Goal: Task Accomplishment & Management: Manage account settings

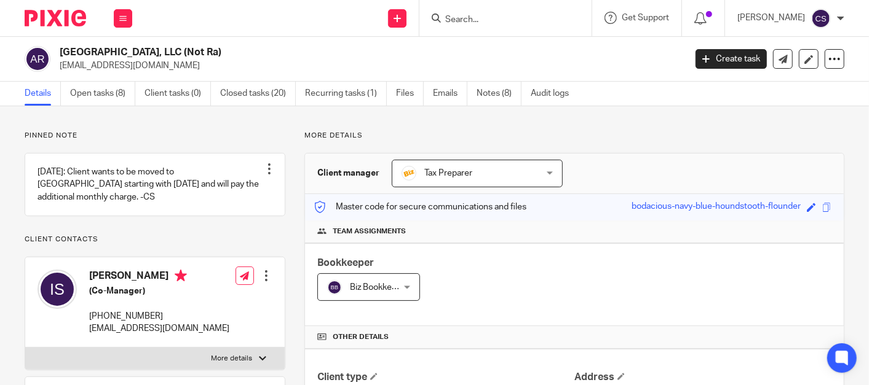
click at [480, 20] on input "Search" at bounding box center [499, 20] width 111 height 11
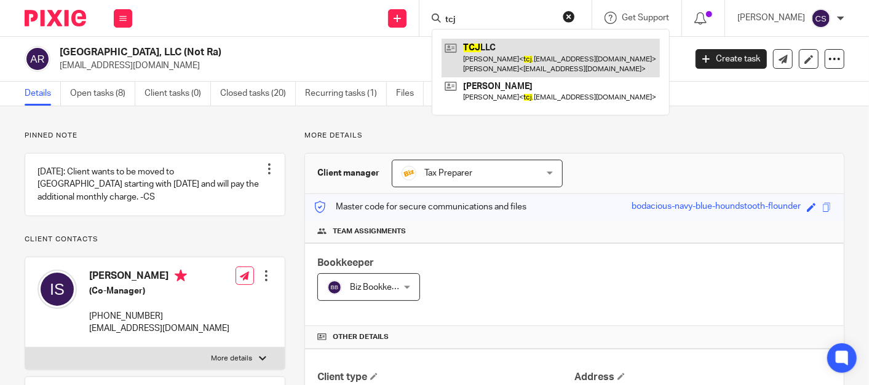
type input "tcj"
click at [492, 53] on link at bounding box center [550, 58] width 218 height 38
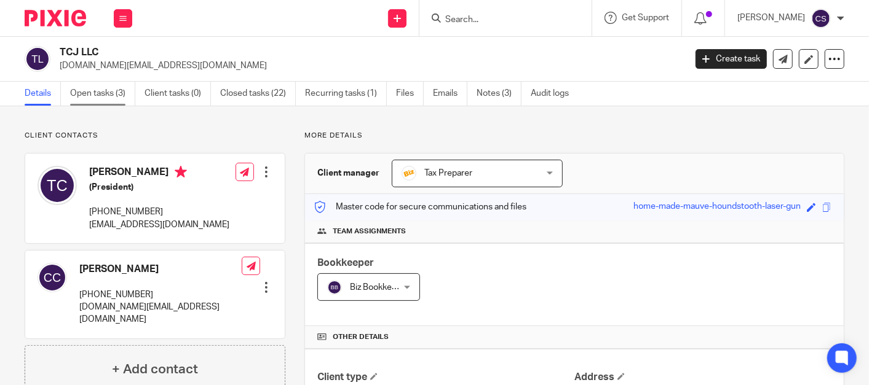
click at [87, 91] on link "Open tasks (3)" at bounding box center [102, 94] width 65 height 24
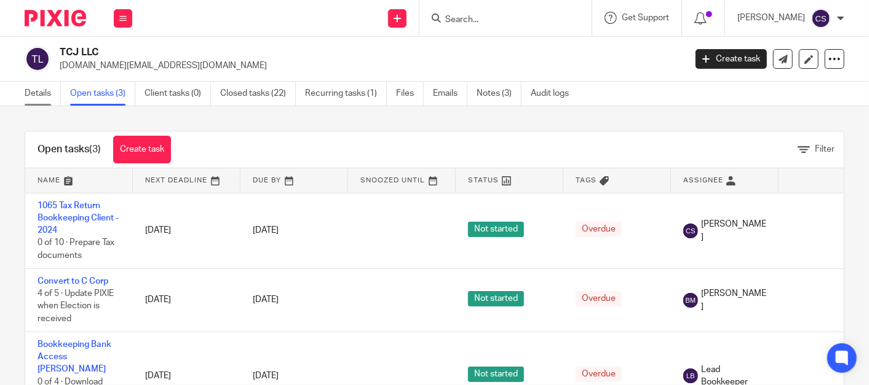
click at [31, 91] on link "Details" at bounding box center [43, 94] width 36 height 24
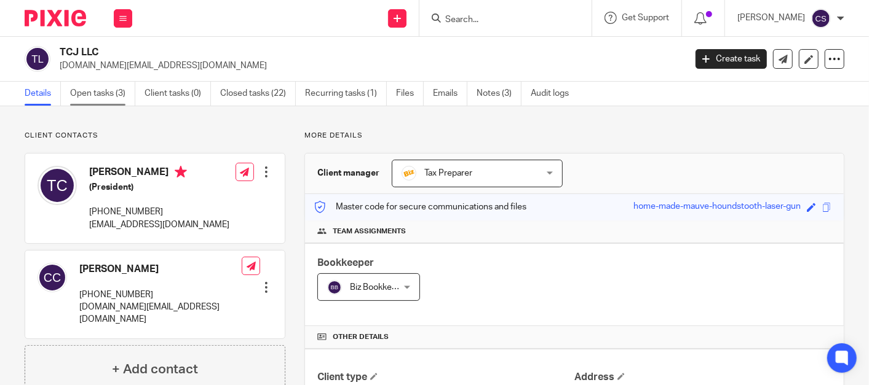
click at [82, 93] on link "Open tasks (3)" at bounding box center [102, 94] width 65 height 24
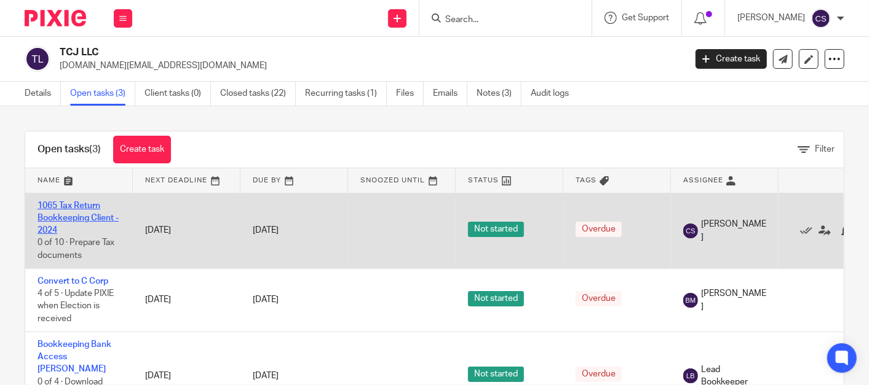
click at [53, 202] on link "1065 Tax Return Bookkeeping Client - 2024" at bounding box center [78, 219] width 81 height 34
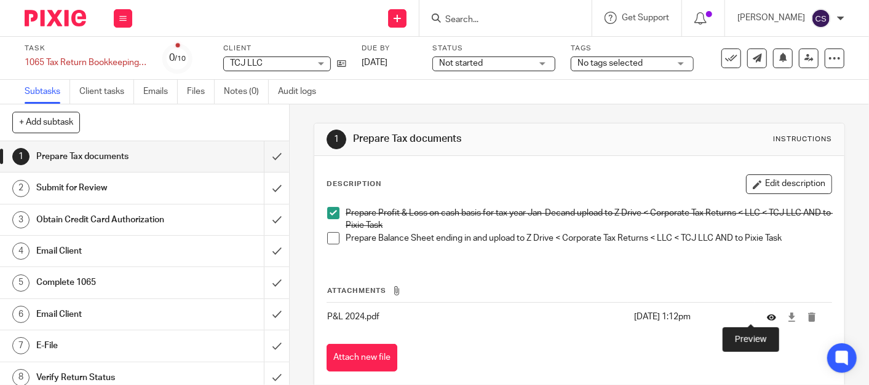
click at [767, 318] on icon at bounding box center [771, 317] width 9 height 9
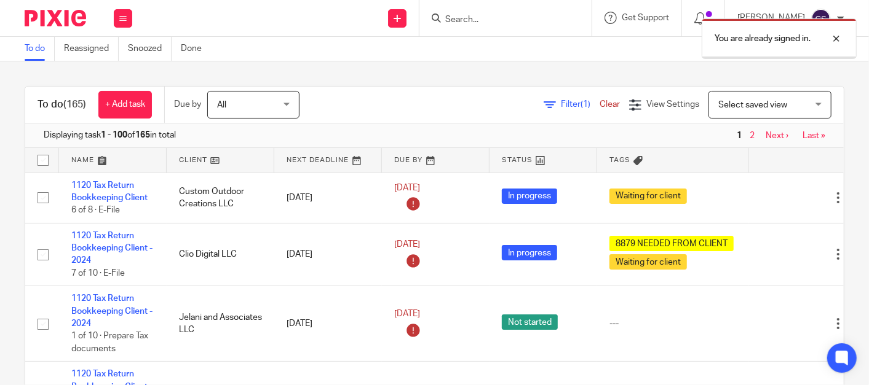
click at [477, 20] on div "You are already signed in." at bounding box center [646, 35] width 422 height 47
click at [836, 39] on div at bounding box center [826, 38] width 33 height 15
click at [494, 23] on input "Search" at bounding box center [499, 20] width 111 height 11
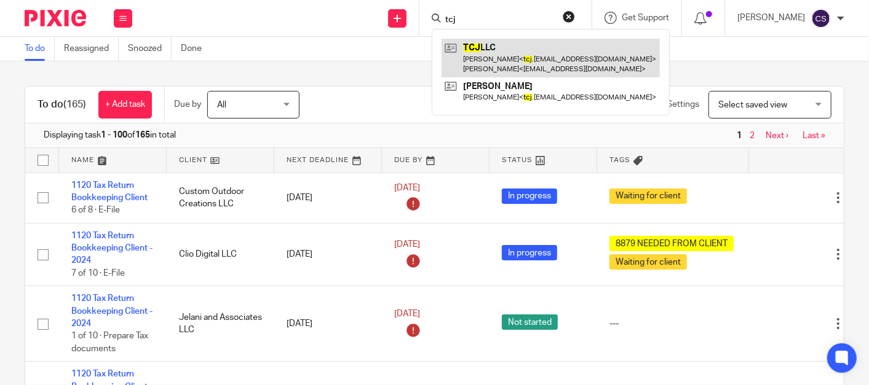
type input "tcj"
click at [489, 48] on link at bounding box center [550, 58] width 218 height 38
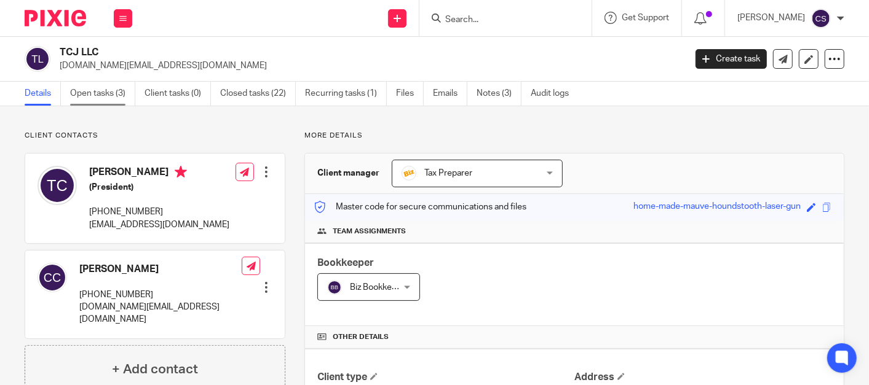
click at [75, 97] on link "Open tasks (3)" at bounding box center [102, 94] width 65 height 24
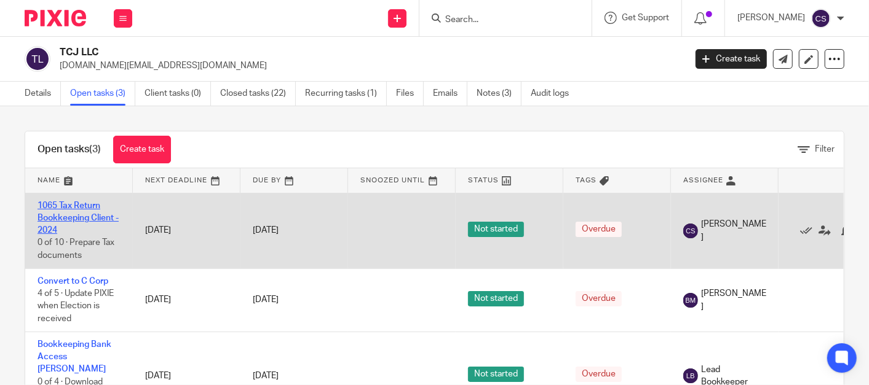
click at [55, 205] on link "1065 Tax Return Bookkeeping Client - 2024" at bounding box center [78, 219] width 81 height 34
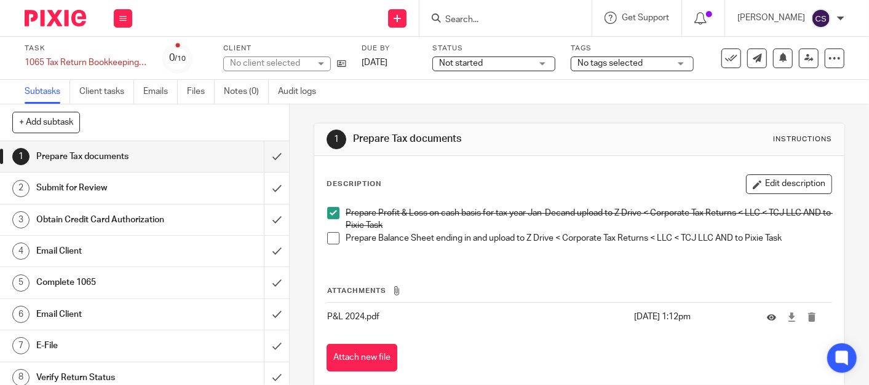
click at [330, 239] on span at bounding box center [333, 238] width 12 height 12
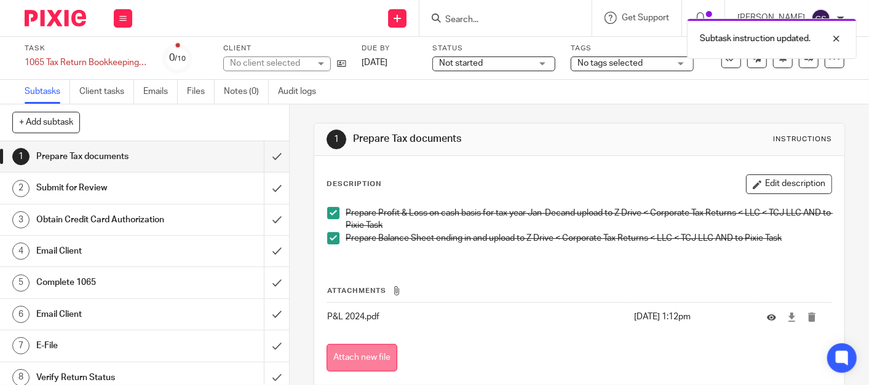
click at [363, 357] on button "Attach new file" at bounding box center [361, 358] width 71 height 28
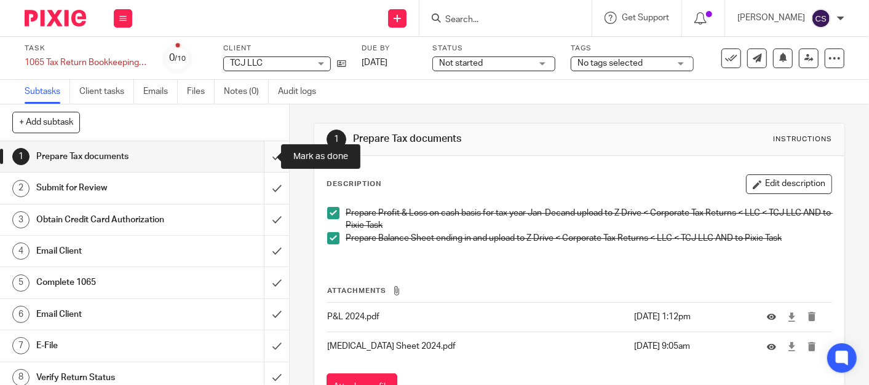
click at [259, 158] on input "submit" at bounding box center [144, 156] width 289 height 31
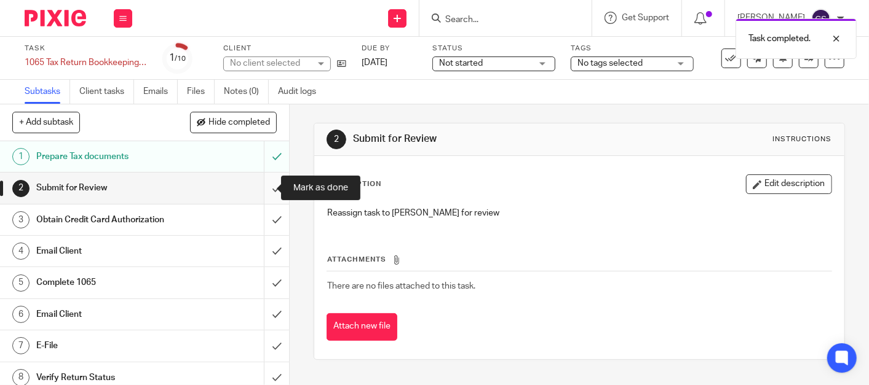
click at [263, 193] on input "submit" at bounding box center [144, 188] width 289 height 31
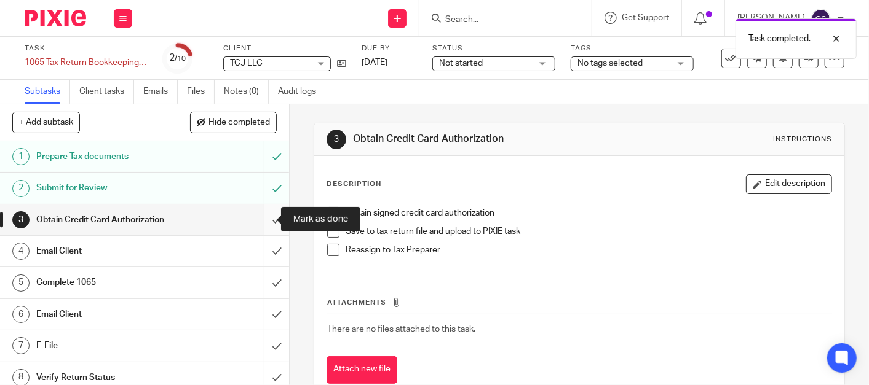
click at [258, 219] on input "submit" at bounding box center [144, 220] width 289 height 31
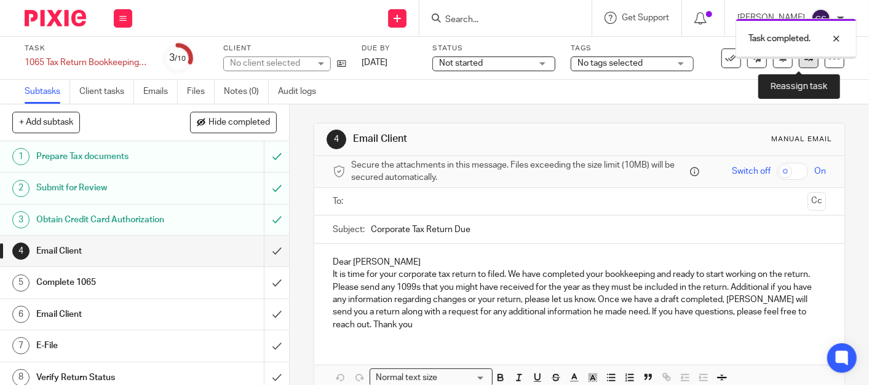
click at [800, 65] on link at bounding box center [809, 59] width 20 height 20
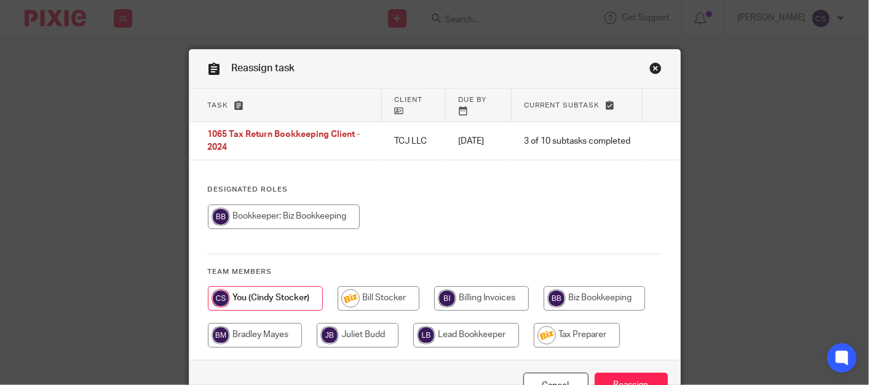
click at [574, 330] on input "radio" at bounding box center [577, 335] width 86 height 25
radio input "true"
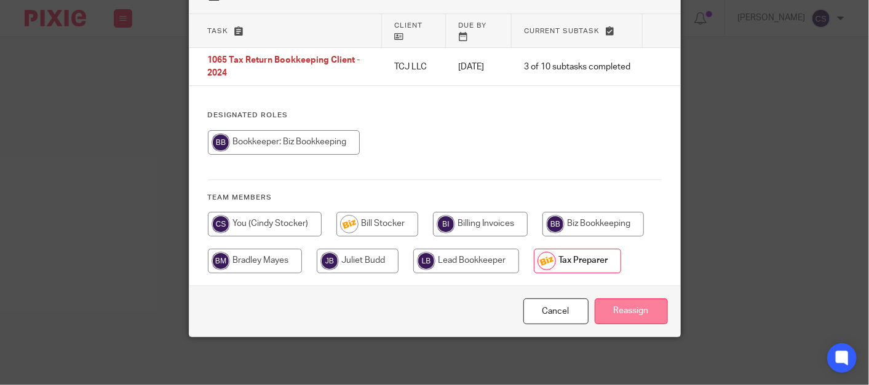
click at [624, 311] on input "Reassign" at bounding box center [631, 312] width 73 height 26
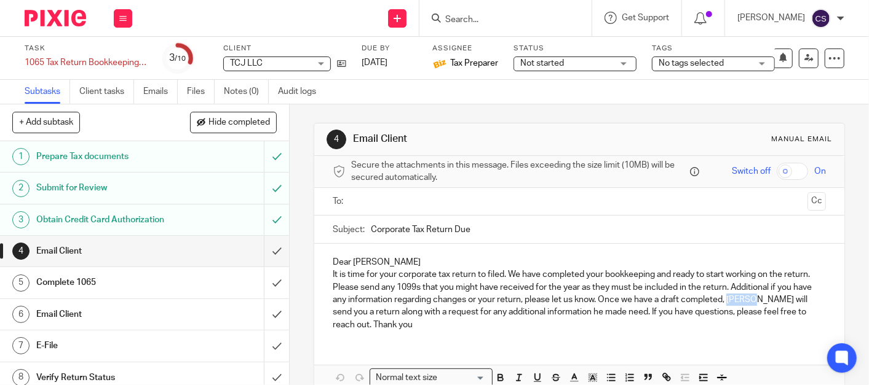
drag, startPoint x: 761, startPoint y: 300, endPoint x: 788, endPoint y: 300, distance: 26.4
click at [788, 300] on p "It is time for your corporate tax return to filed. We have completed your bookk…" at bounding box center [579, 300] width 493 height 62
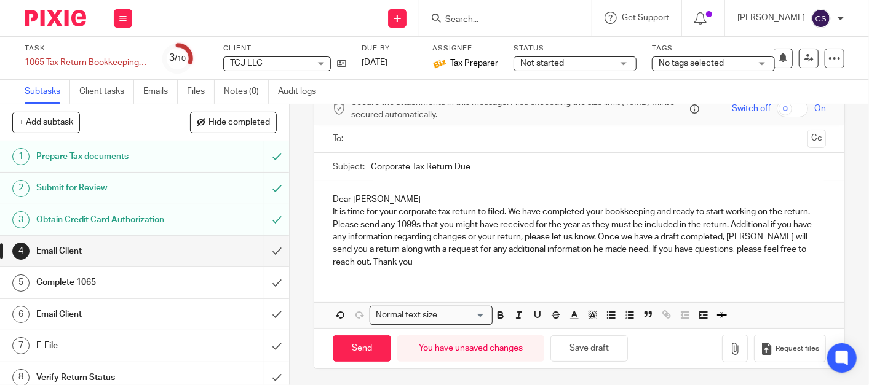
click at [397, 140] on input "text" at bounding box center [578, 139] width 446 height 14
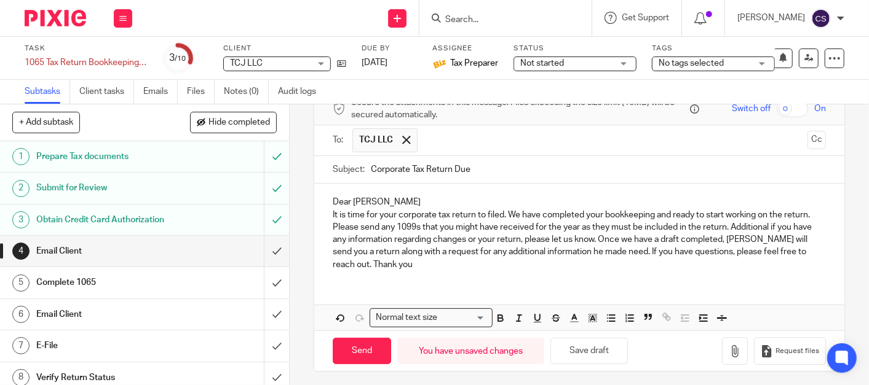
scroll to position [65, 0]
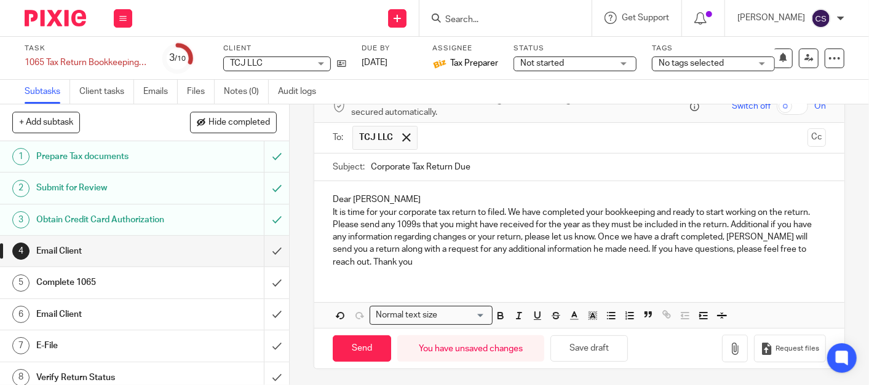
click at [422, 263] on p "It is time for your corporate tax return to filed. We have completed your bookk…" at bounding box center [579, 238] width 493 height 62
click at [264, 251] on input "submit" at bounding box center [144, 251] width 289 height 31
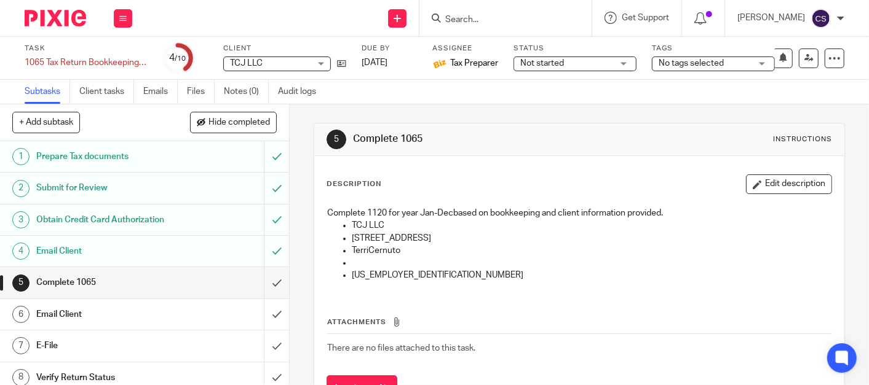
click at [473, 17] on input "Search" at bounding box center [499, 20] width 111 height 11
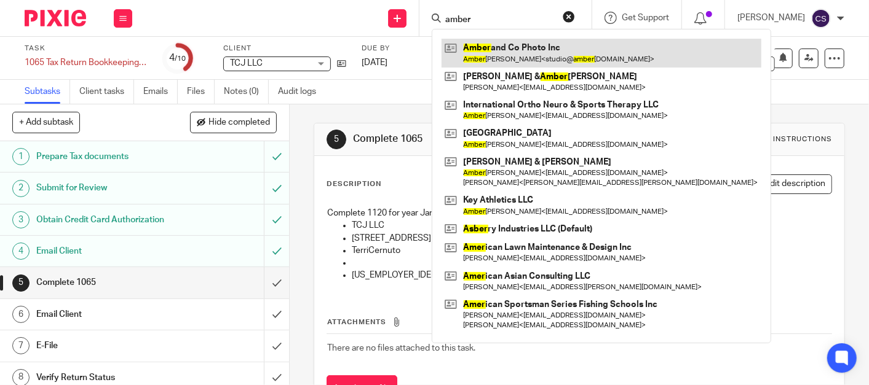
type input "amber"
click at [506, 45] on link at bounding box center [601, 53] width 320 height 28
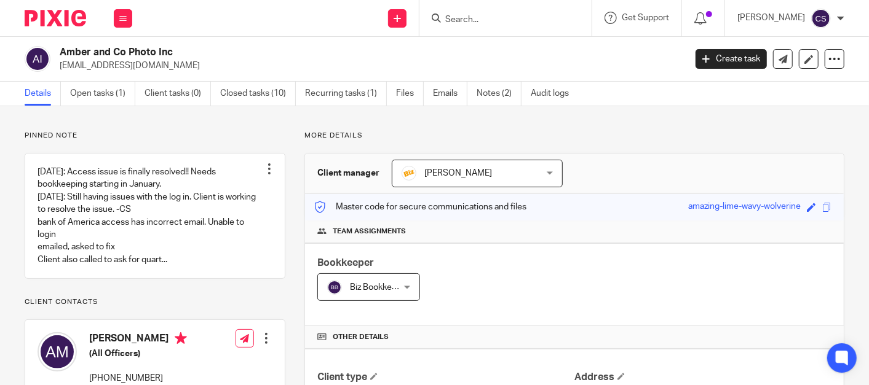
click at [472, 18] on input "Search" at bounding box center [499, 20] width 111 height 11
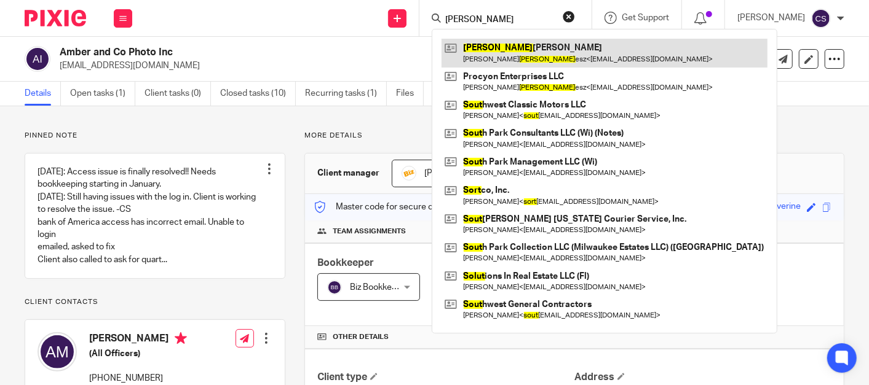
type input "solt"
click at [507, 51] on link at bounding box center [604, 53] width 326 height 28
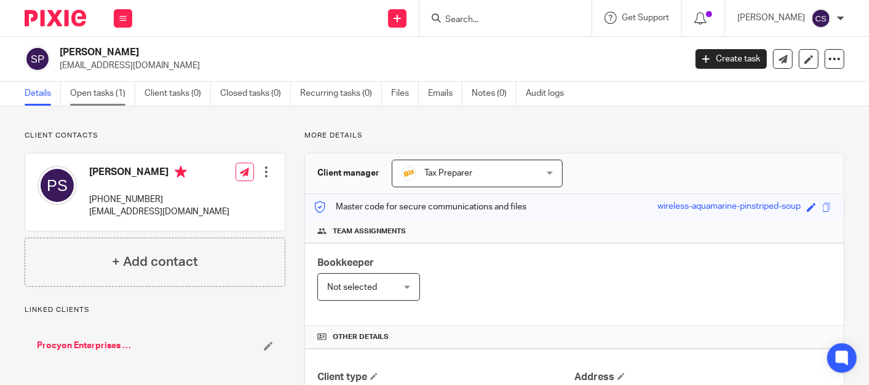
click at [87, 86] on link "Open tasks (1)" at bounding box center [102, 94] width 65 height 24
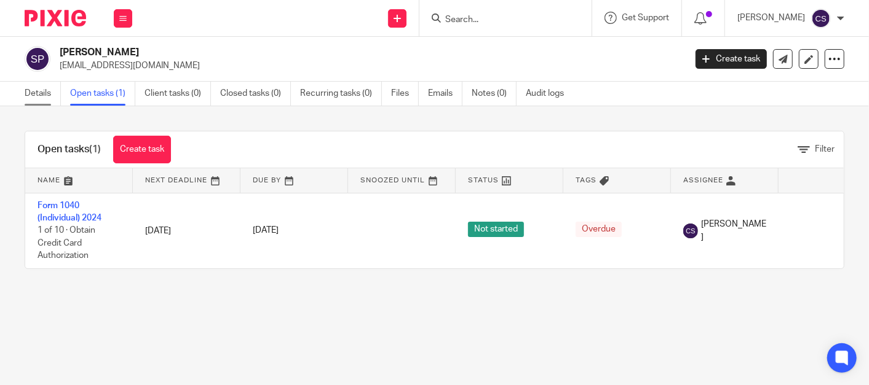
click at [34, 91] on link "Details" at bounding box center [43, 94] width 36 height 24
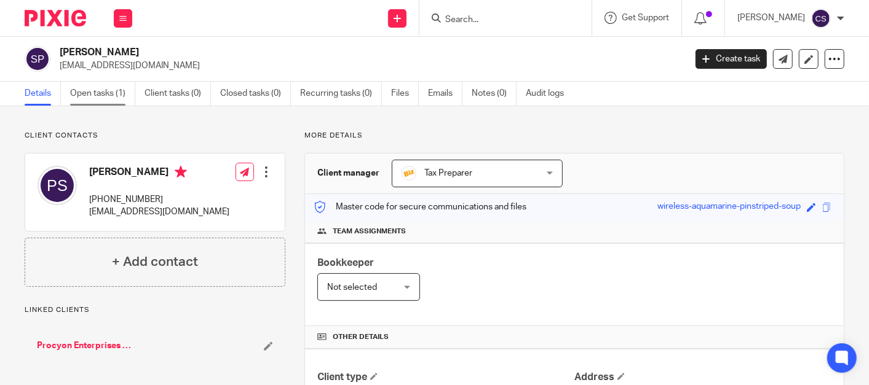
click at [84, 90] on link "Open tasks (1)" at bounding box center [102, 94] width 65 height 24
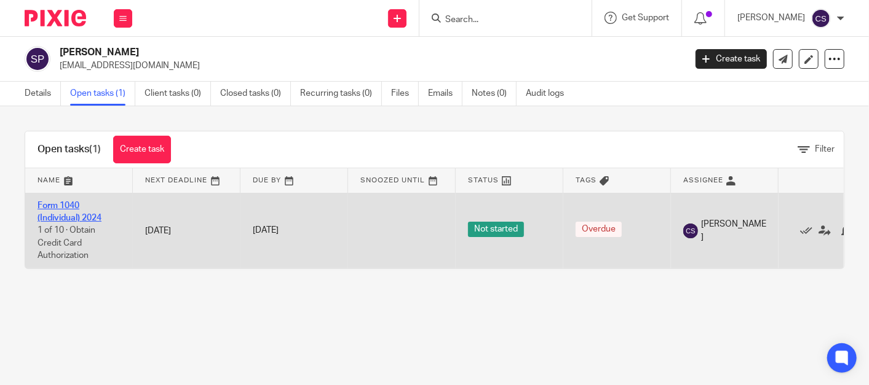
click at [54, 207] on link "Form 1040 (Individual) 2024" at bounding box center [70, 212] width 64 height 21
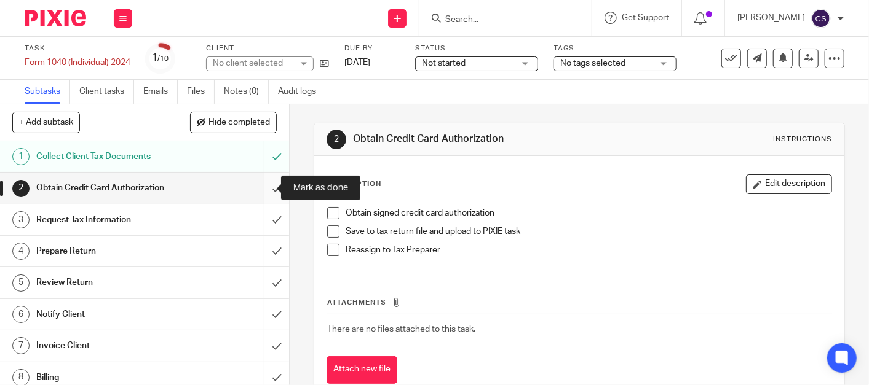
click at [261, 186] on input "submit" at bounding box center [144, 188] width 289 height 31
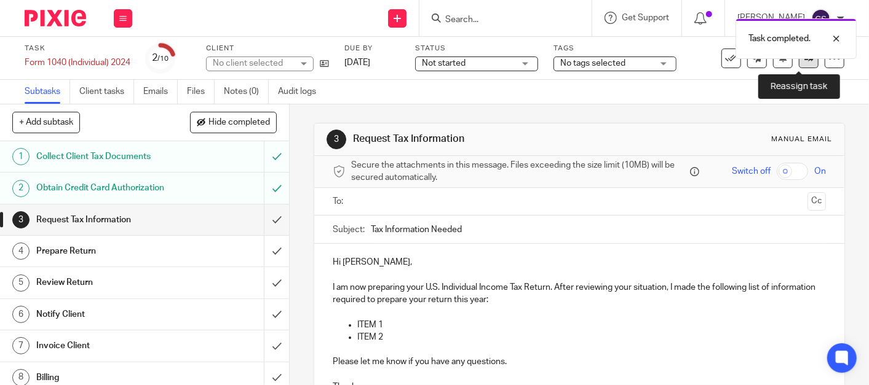
click at [804, 61] on icon at bounding box center [808, 57] width 9 height 9
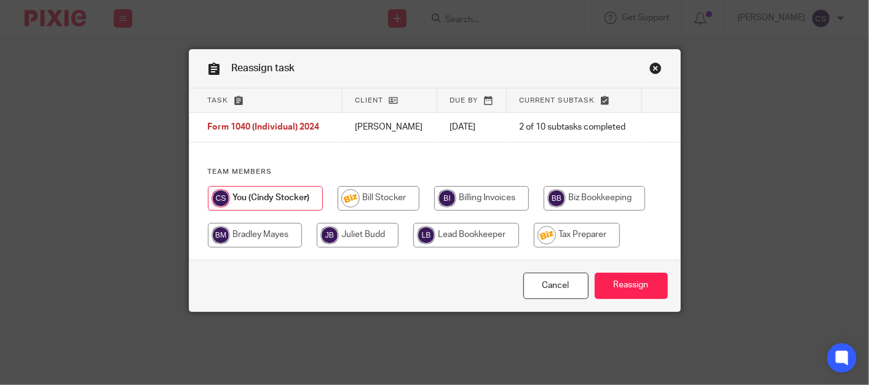
click at [570, 229] on input "radio" at bounding box center [577, 235] width 86 height 25
radio input "true"
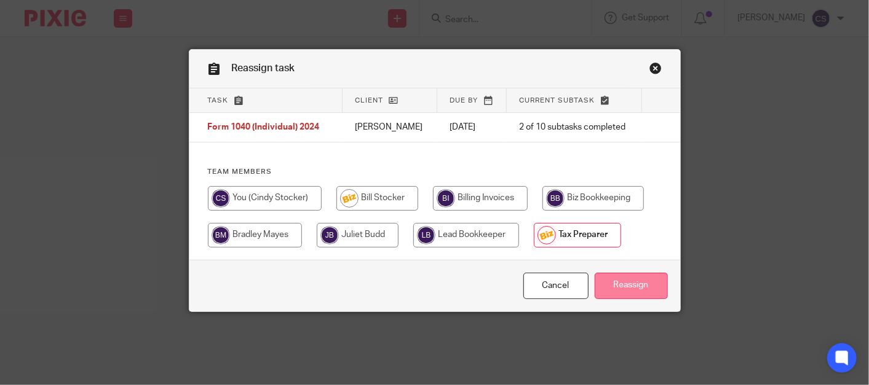
click at [612, 288] on input "Reassign" at bounding box center [631, 286] width 73 height 26
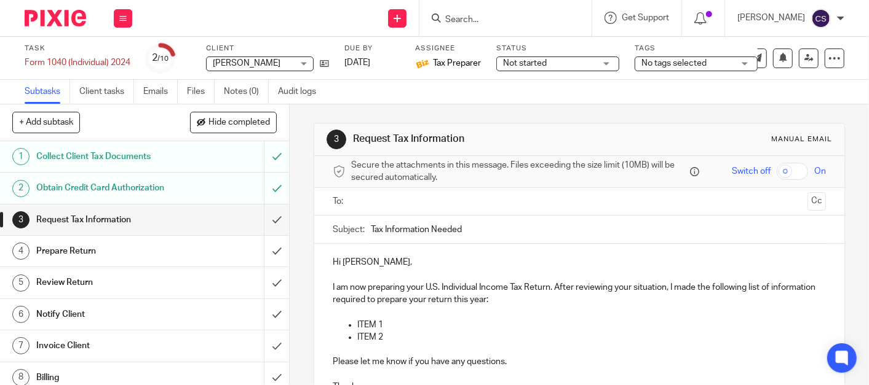
click at [87, 341] on h1 "Invoice Client" at bounding box center [108, 346] width 144 height 18
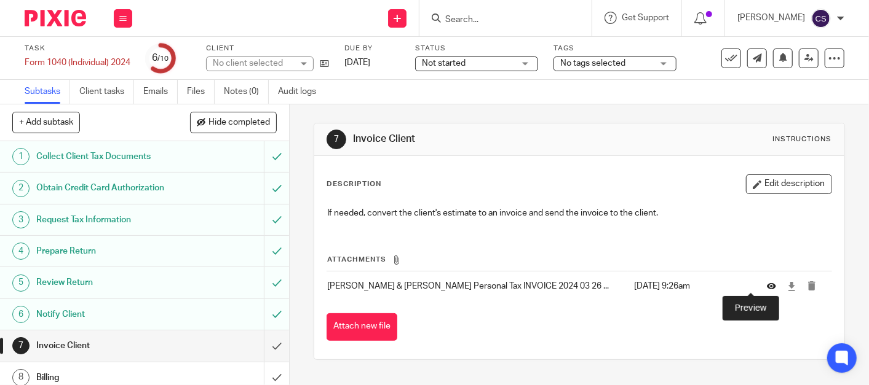
click at [767, 289] on icon at bounding box center [771, 286] width 9 height 9
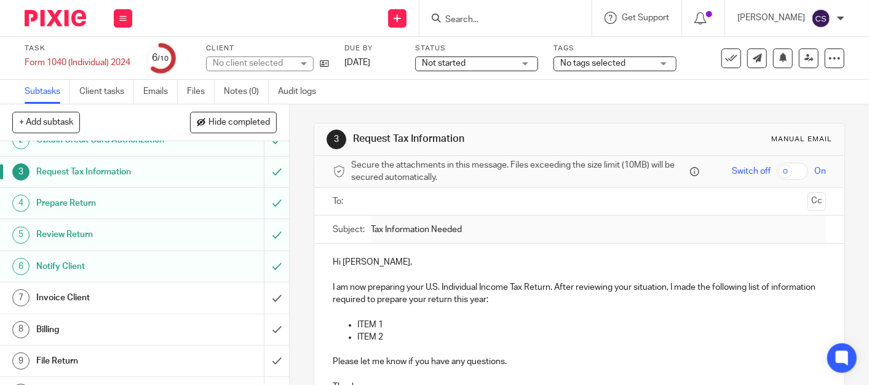
scroll to position [70, 0]
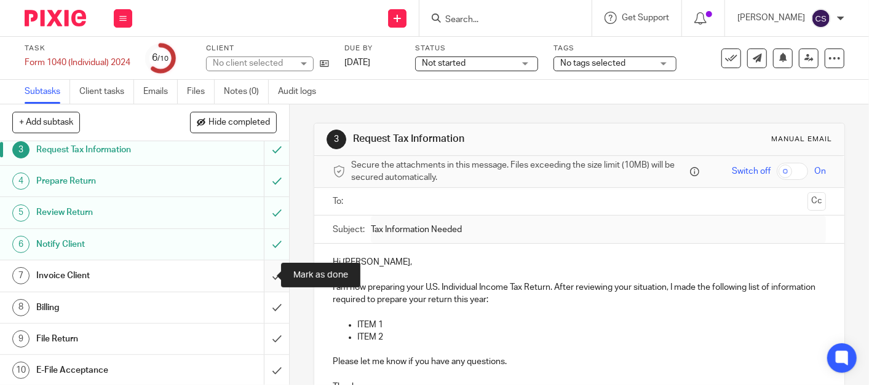
click at [263, 276] on input "submit" at bounding box center [144, 276] width 289 height 31
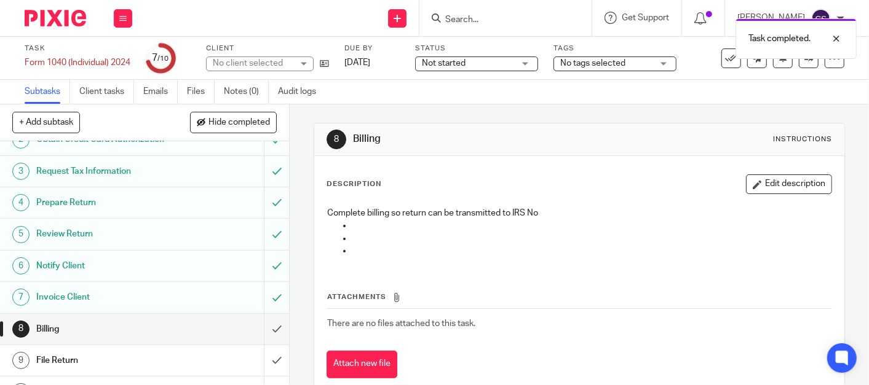
scroll to position [70, 0]
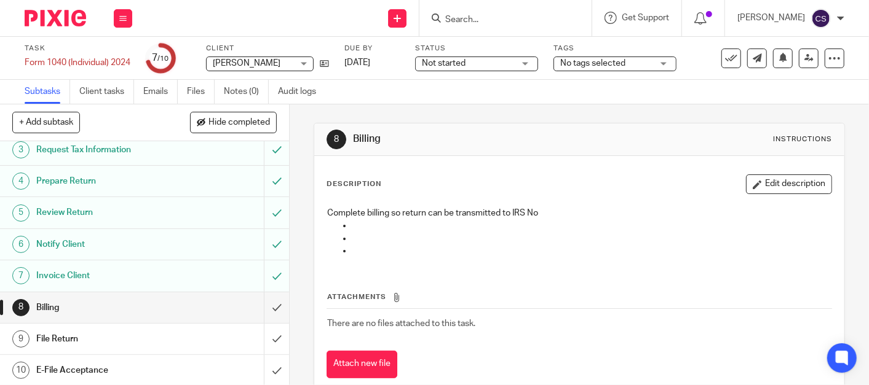
click at [467, 17] on input "Search" at bounding box center [499, 20] width 111 height 11
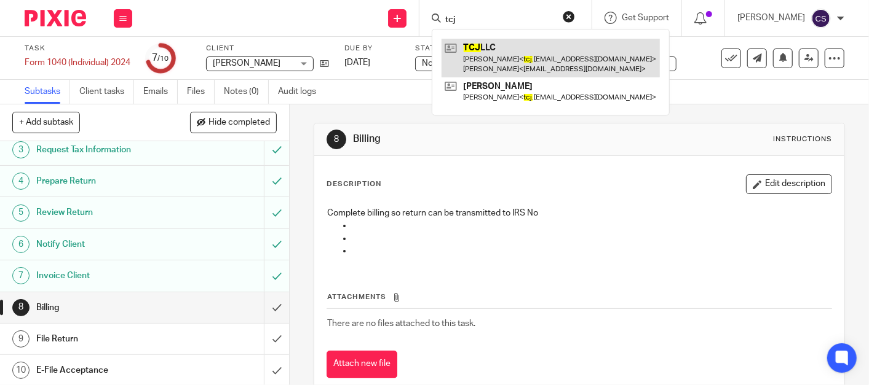
type input "tcj"
click at [483, 45] on link at bounding box center [550, 58] width 218 height 38
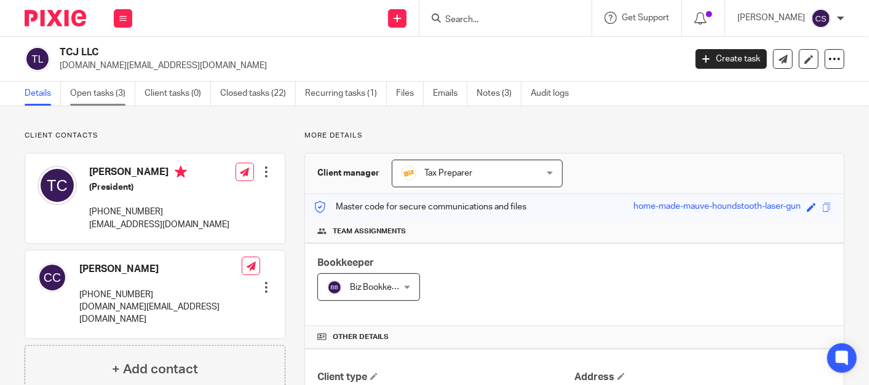
click at [87, 88] on link "Open tasks (3)" at bounding box center [102, 94] width 65 height 24
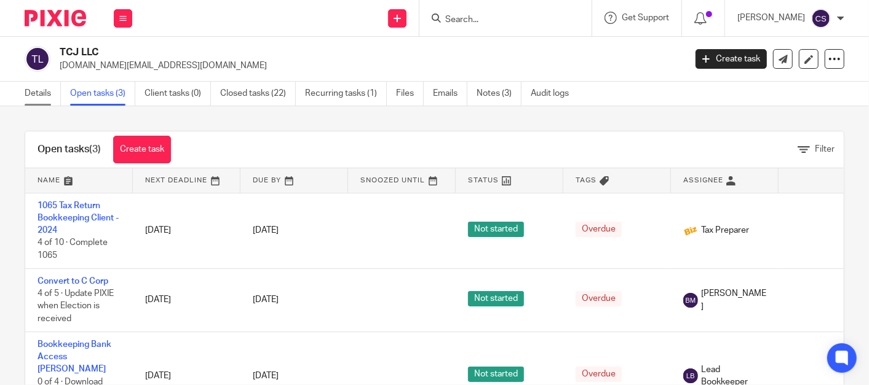
click at [38, 87] on link "Details" at bounding box center [43, 94] width 36 height 24
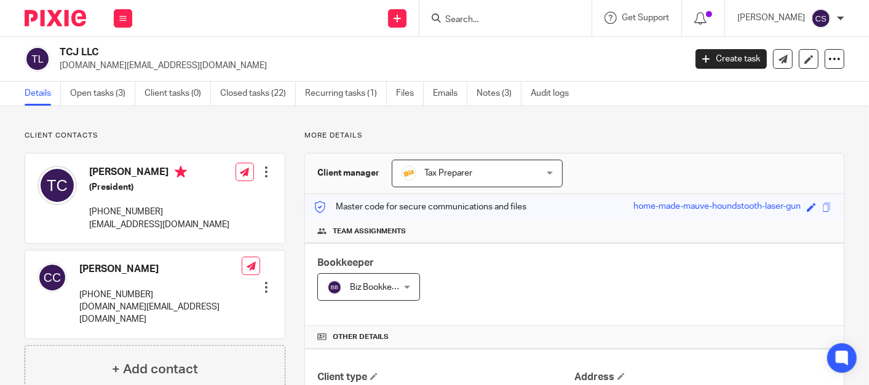
click at [476, 18] on input "Search" at bounding box center [499, 20] width 111 height 11
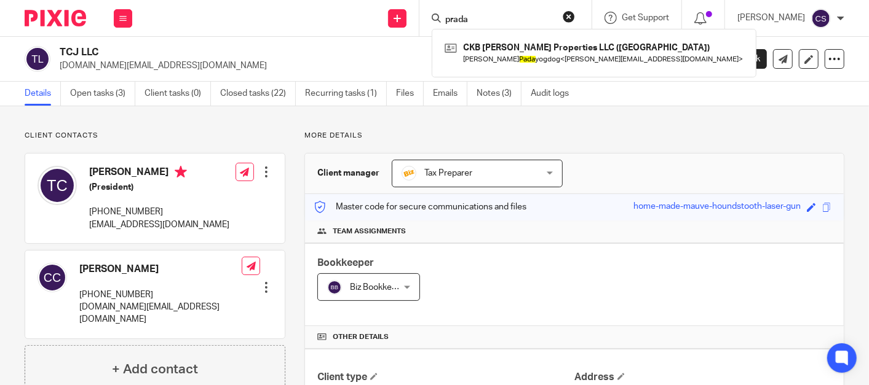
type input "prada"
drag, startPoint x: 528, startPoint y: 12, endPoint x: 398, endPoint y: 35, distance: 131.7
click at [398, 35] on div "Send new email Create task Add client Request signature prada CKB Borden Proper…" at bounding box center [506, 18] width 724 height 36
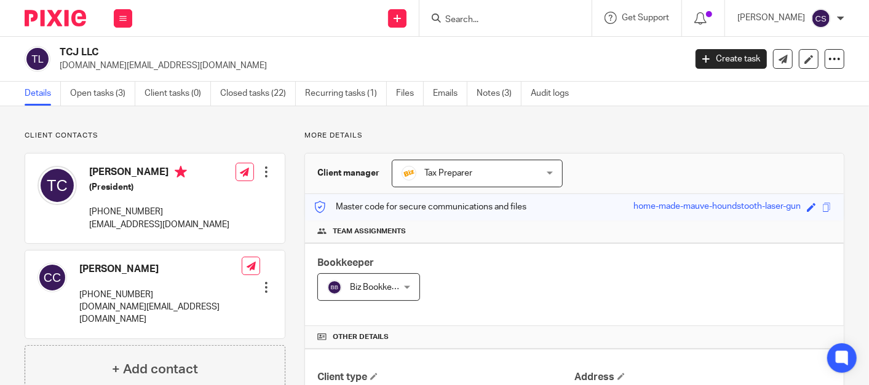
click at [493, 20] on input "Search" at bounding box center [499, 20] width 111 height 11
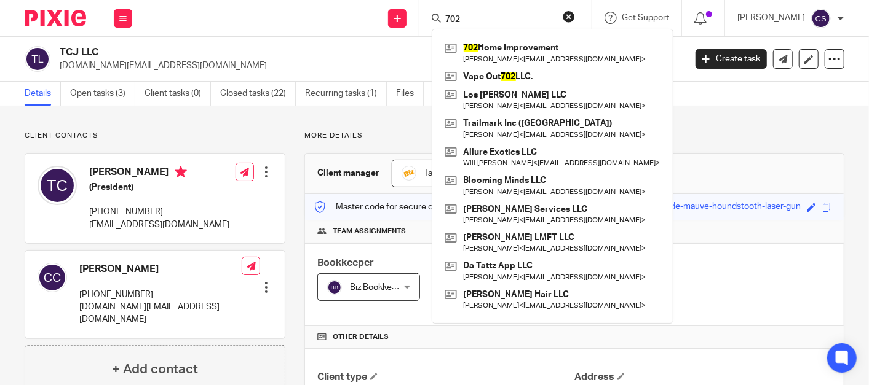
type input "702"
click at [575, 15] on button "reset" at bounding box center [569, 16] width 12 height 12
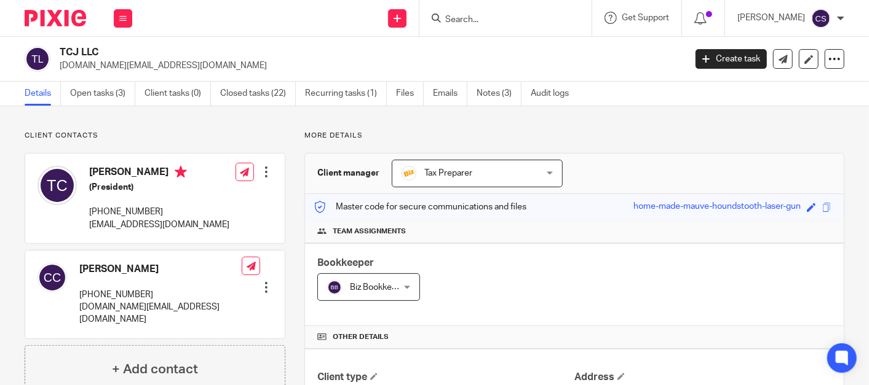
click at [470, 12] on form at bounding box center [509, 17] width 131 height 15
click at [472, 23] on input "Search" at bounding box center [499, 20] width 111 height 11
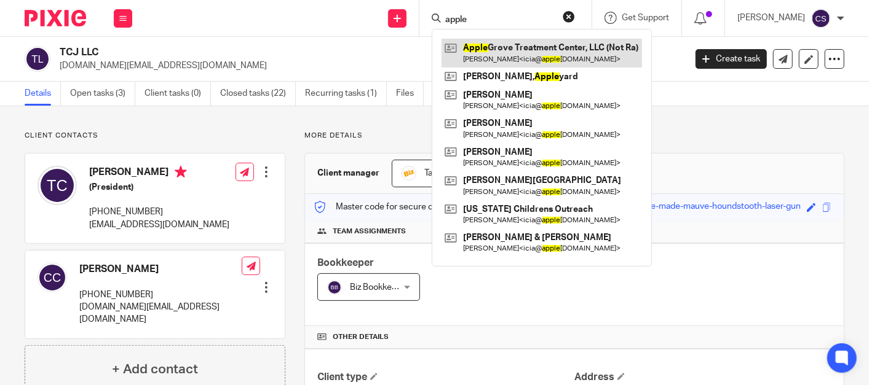
type input "apple"
click at [514, 53] on link at bounding box center [541, 53] width 200 height 28
